Goal: Book appointment/travel/reservation

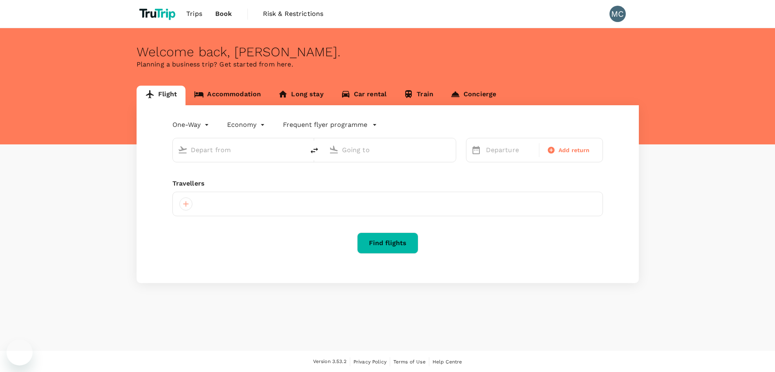
type input "roundtrip"
